Goal: Task Accomplishment & Management: Manage account settings

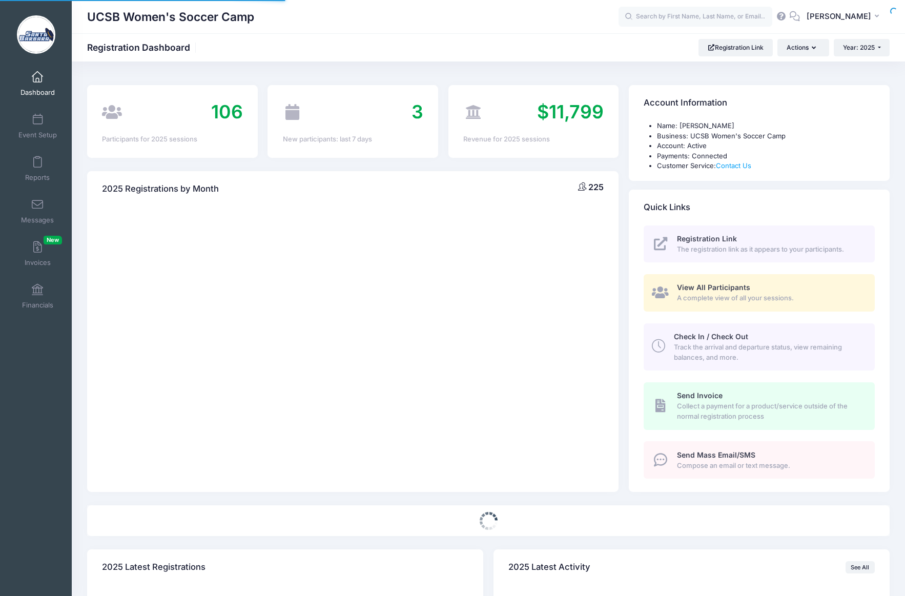
select select
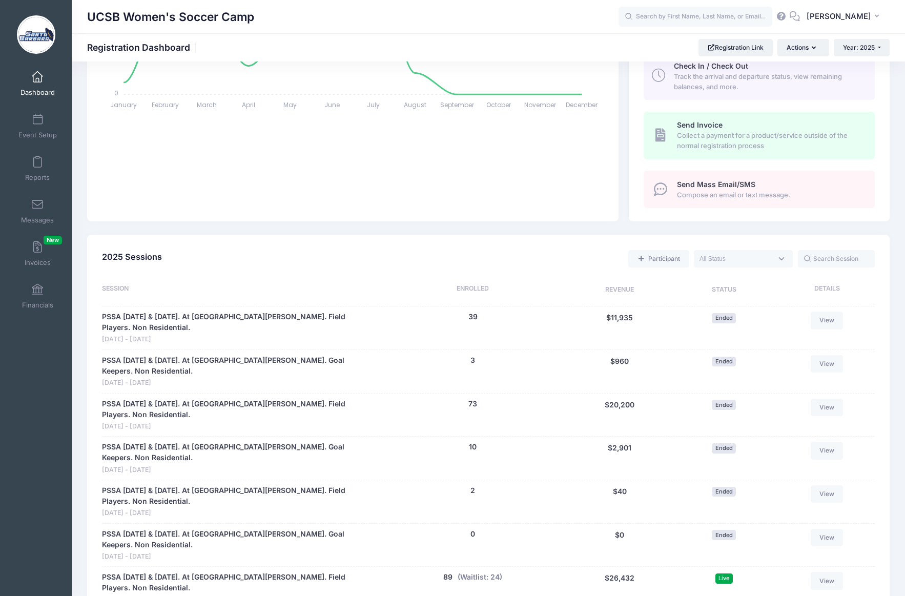
scroll to position [265, 0]
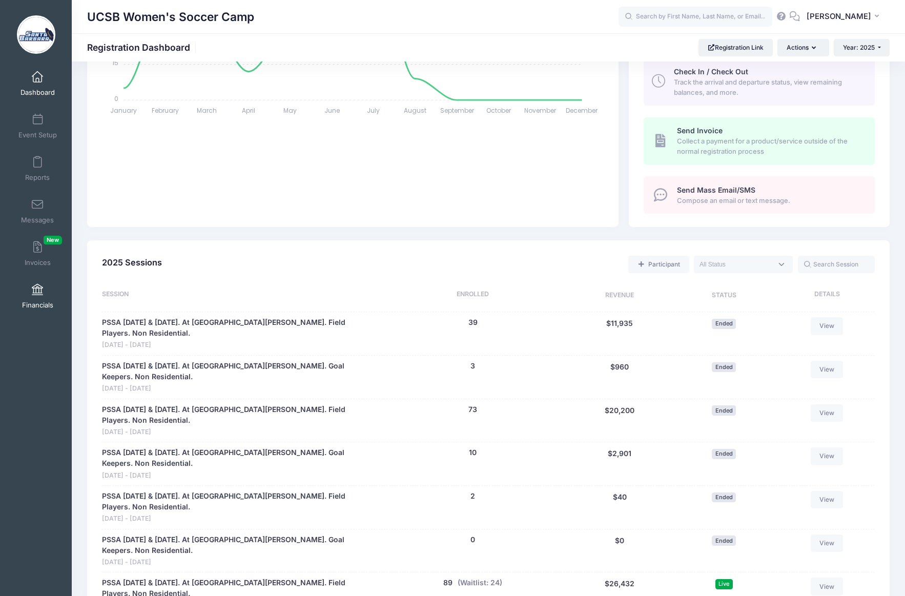
click at [37, 290] on span at bounding box center [37, 289] width 0 height 11
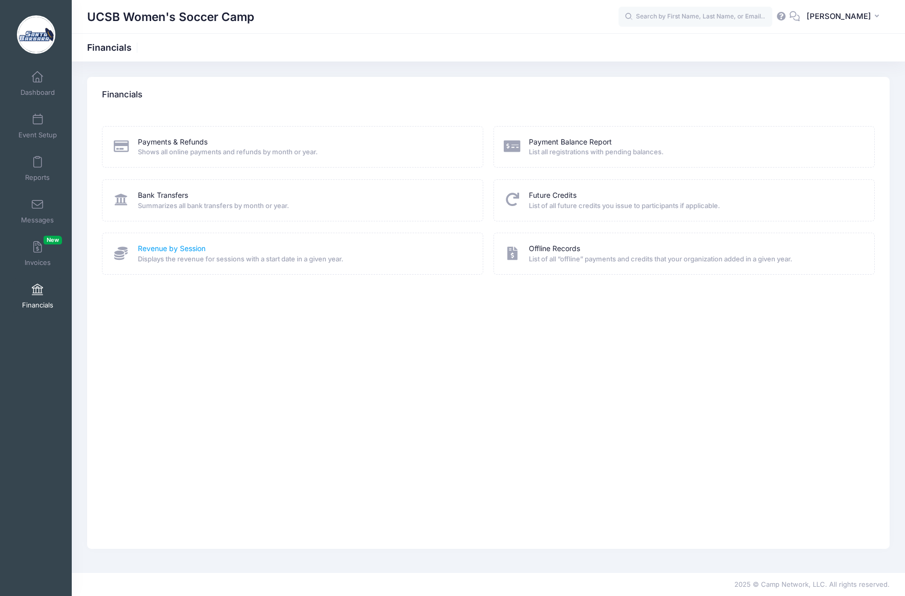
click at [183, 248] on link "Revenue by Session" at bounding box center [172, 248] width 68 height 11
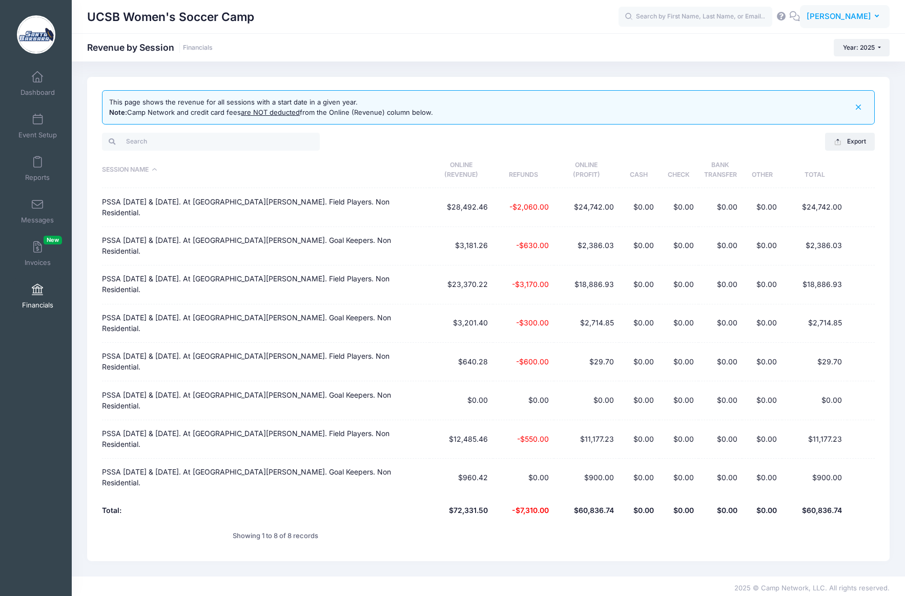
click at [846, 21] on span "[PERSON_NAME]" at bounding box center [838, 16] width 65 height 11
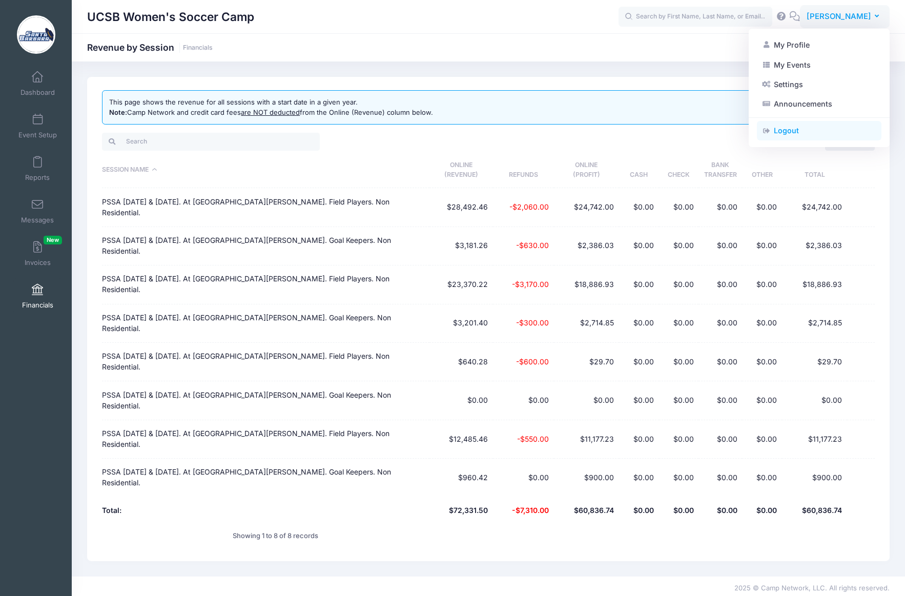
click at [791, 129] on link "Logout" at bounding box center [819, 130] width 124 height 19
